Goal: Task Accomplishment & Management: Manage account settings

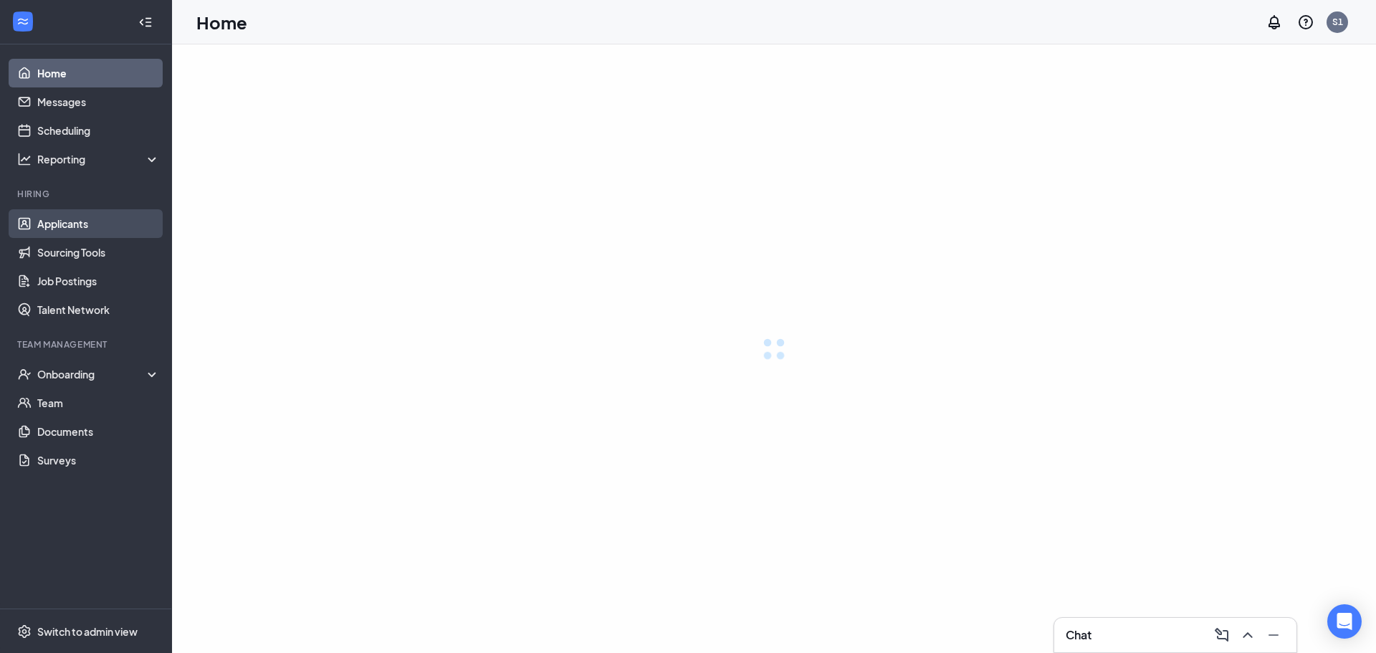
click at [44, 215] on link "Applicants" at bounding box center [98, 223] width 123 height 29
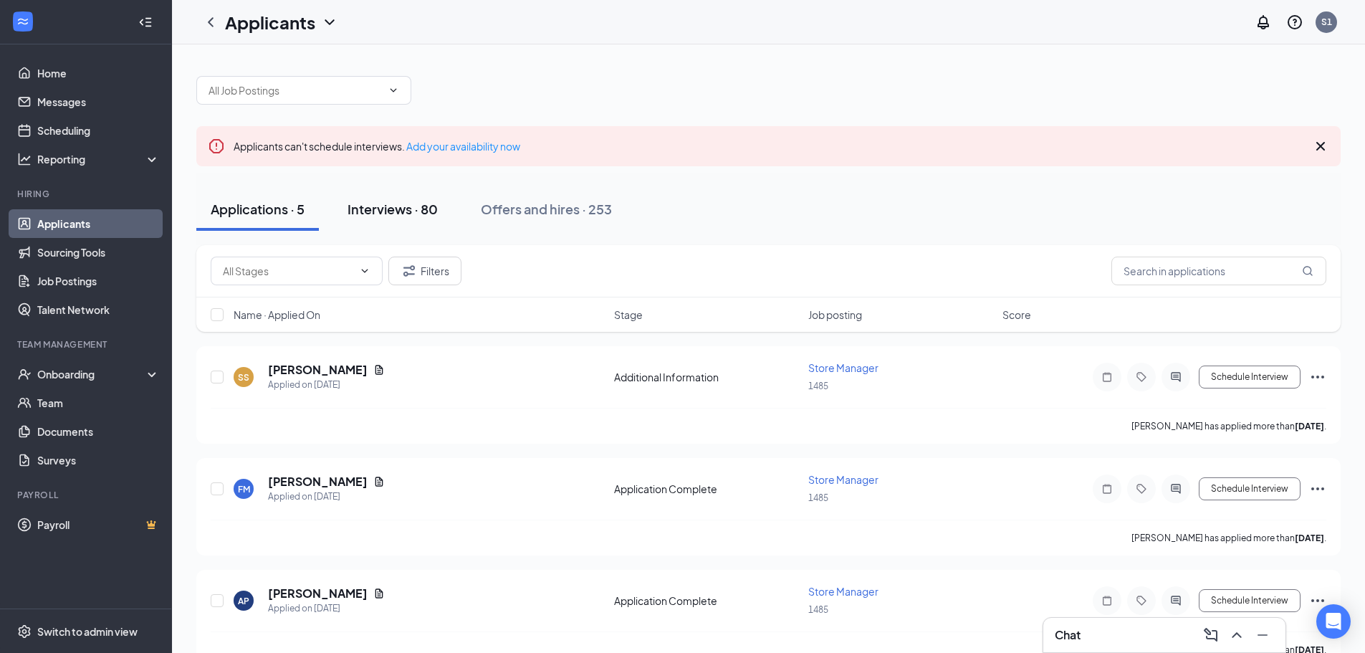
click at [386, 205] on div "Interviews · 80" at bounding box center [393, 209] width 90 height 18
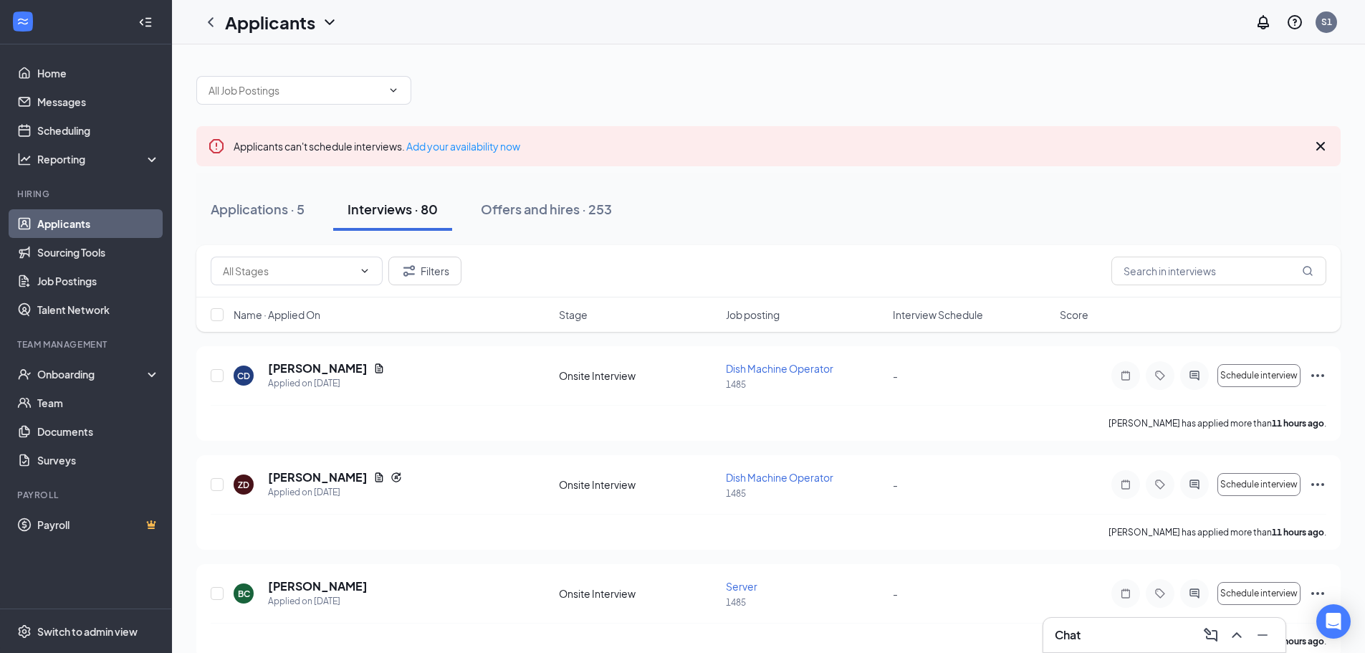
click at [1121, 626] on div "Chat" at bounding box center [1164, 635] width 219 height 23
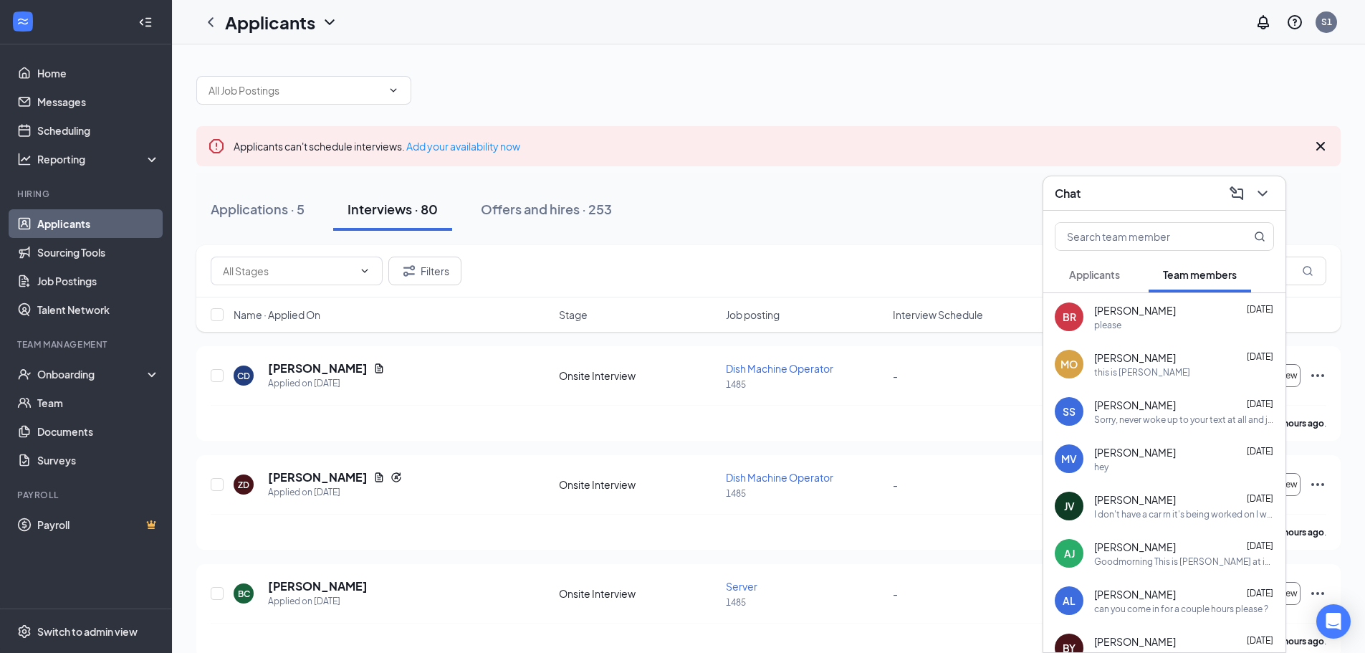
click at [1259, 193] on icon "ChevronDown" at bounding box center [1262, 193] width 17 height 17
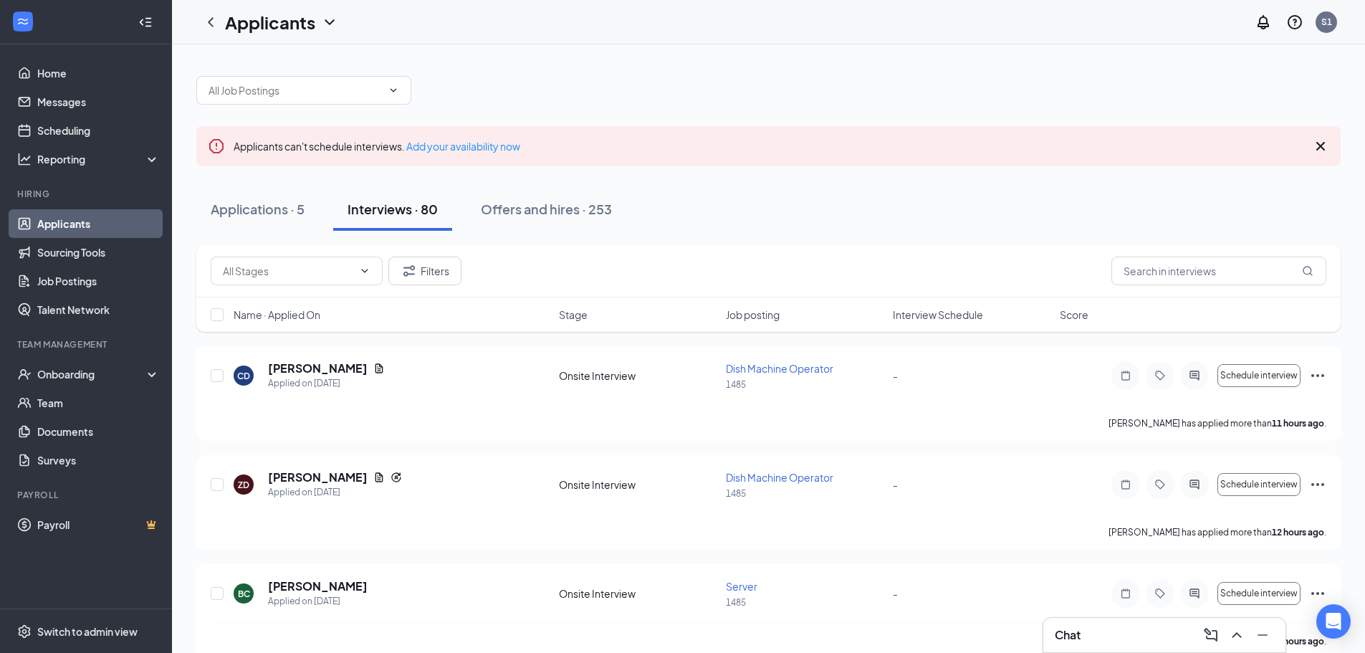
click at [1149, 634] on div "Chat" at bounding box center [1164, 635] width 219 height 23
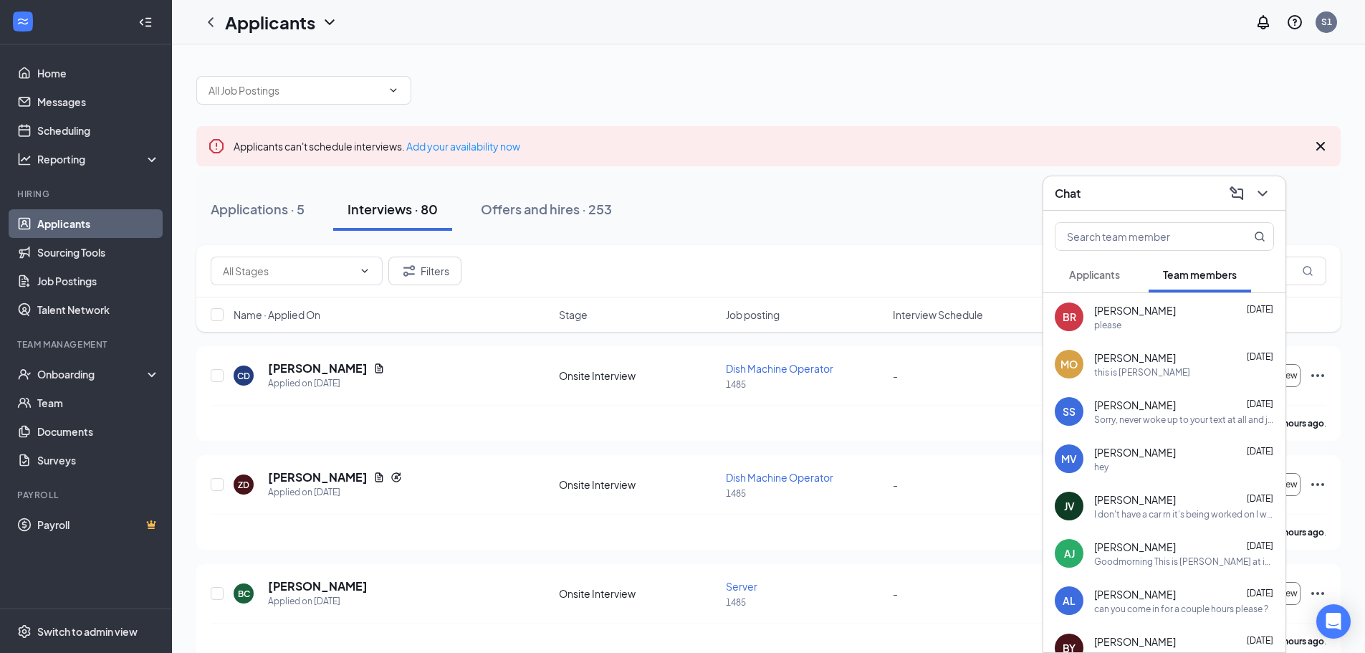
click at [1082, 280] on span "Applicants" at bounding box center [1094, 274] width 51 height 13
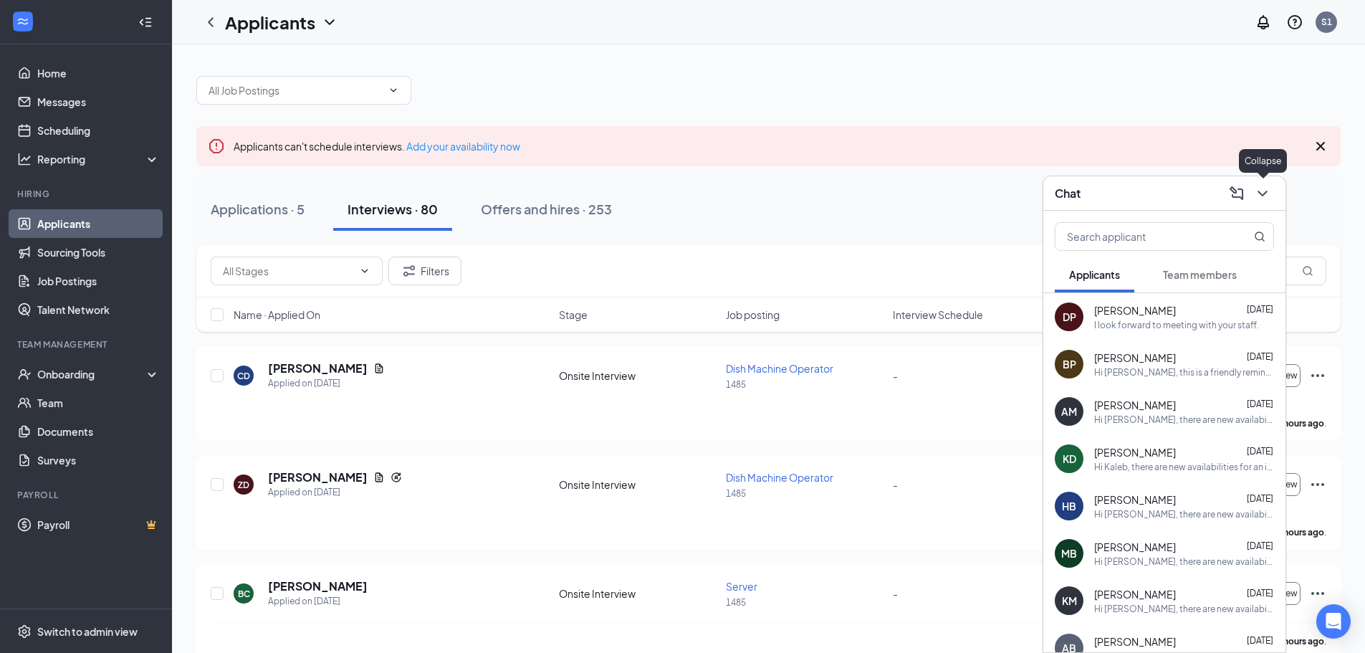
click at [1271, 195] on icon "ChevronDown" at bounding box center [1262, 193] width 17 height 17
